Goal: Task Accomplishment & Management: Manage account settings

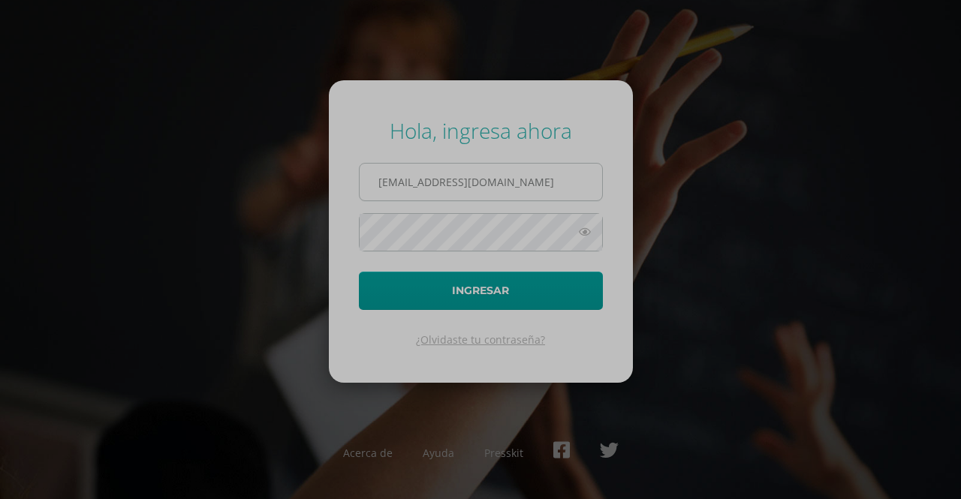
click at [406, 183] on input "[EMAIL_ADDRESS][DOMAIN_NAME]" at bounding box center [481, 182] width 243 height 37
type input "[EMAIL_ADDRESS][DOMAIN_NAME]"
click at [584, 228] on icon at bounding box center [585, 232] width 20 height 18
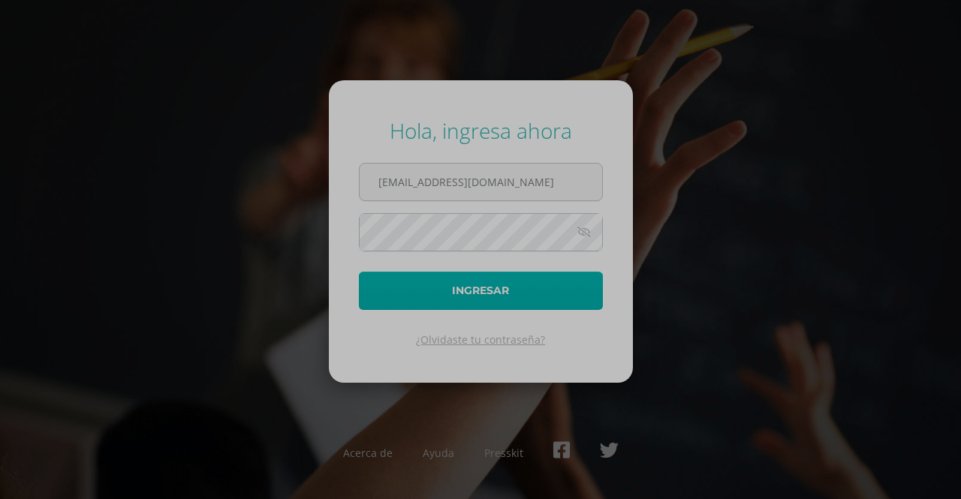
click at [506, 300] on button "Ingresar" at bounding box center [481, 291] width 244 height 38
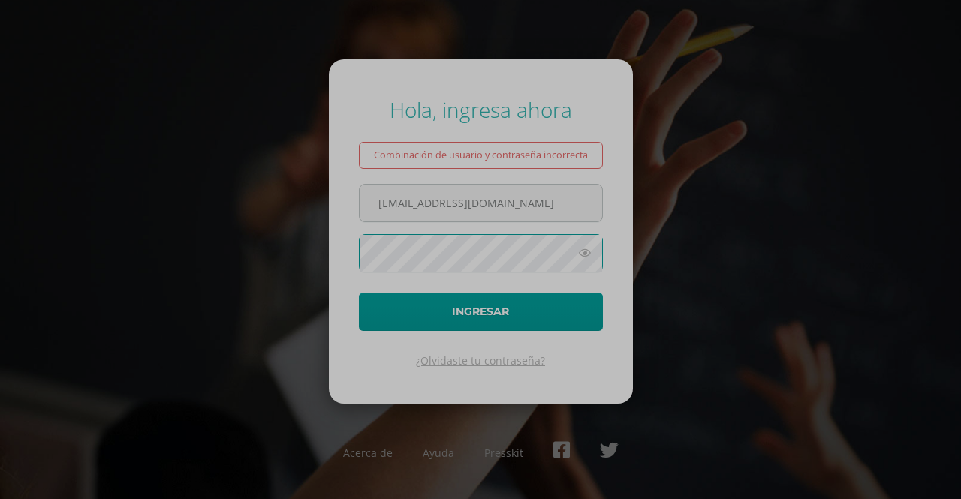
click at [359, 293] on button "Ingresar" at bounding box center [481, 312] width 244 height 38
